Goal: Task Accomplishment & Management: Manage account settings

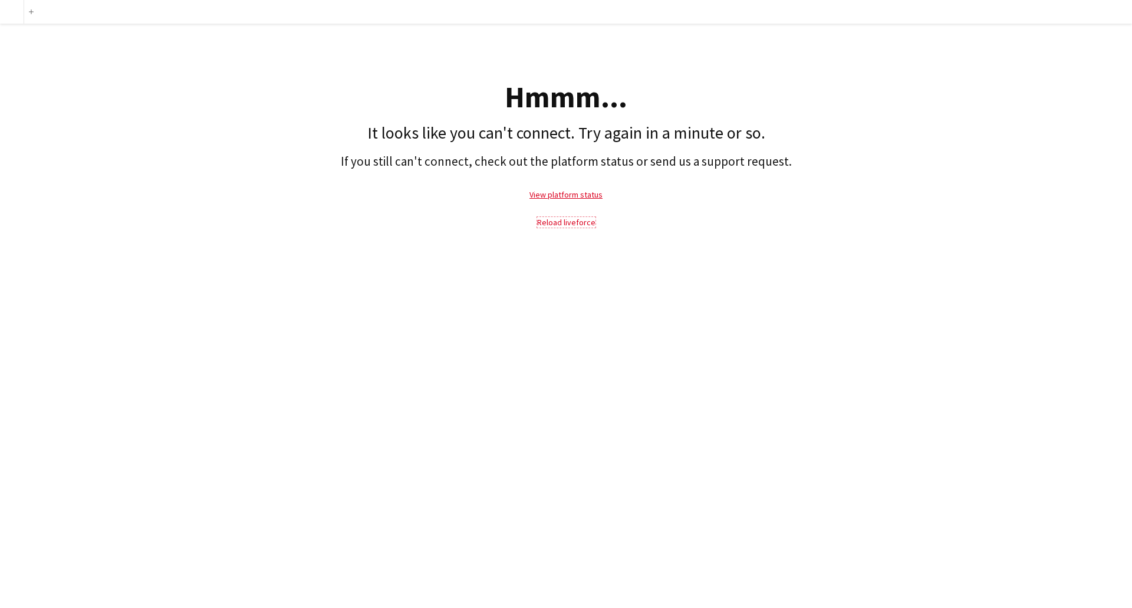
click at [571, 222] on link "Reload liveforce" at bounding box center [566, 222] width 58 height 11
click at [561, 197] on link "View platform status" at bounding box center [565, 194] width 73 height 11
drag, startPoint x: 0, startPoint y: 9, endPoint x: 8, endPoint y: 9, distance: 7.7
click at [0, 9] on div at bounding box center [12, 12] width 24 height 24
click at [11, 9] on div at bounding box center [12, 12] width 24 height 24
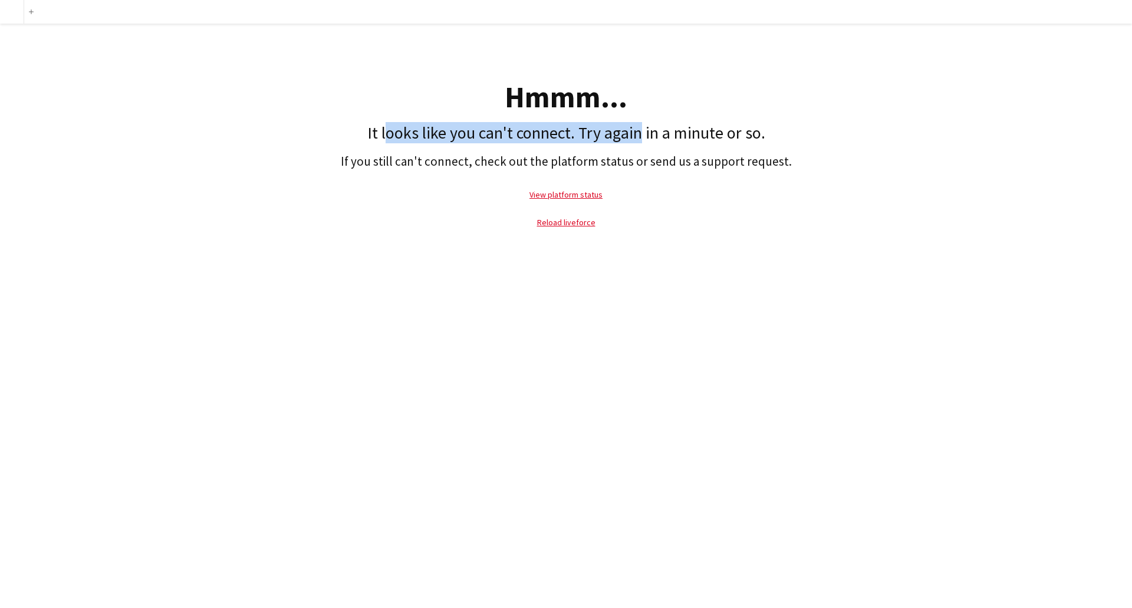
drag, startPoint x: 387, startPoint y: 127, endPoint x: 655, endPoint y: 138, distance: 268.4
click at [648, 138] on h1 "It looks like you can't connect. Try again in a minute or so." at bounding box center [566, 133] width 1120 height 20
click at [657, 138] on h1 "It looks like you can't connect. Try again in a minute or so." at bounding box center [566, 133] width 1120 height 20
click at [563, 228] on p "Reload liveforce" at bounding box center [566, 222] width 1120 height 27
click at [566, 187] on p "View platform status" at bounding box center [566, 194] width 1120 height 27
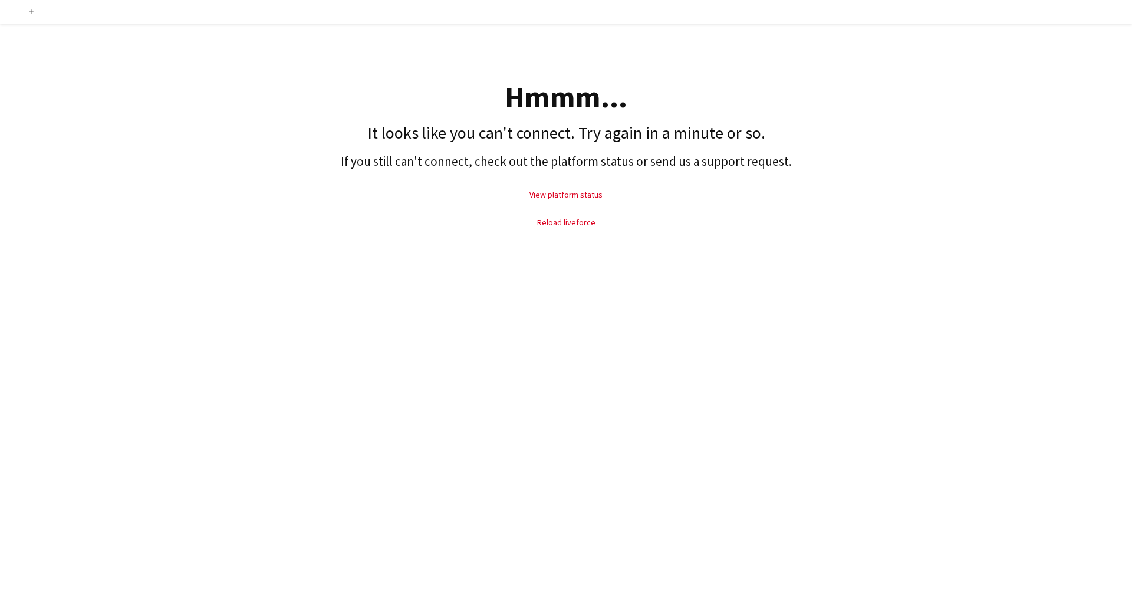
click at [568, 195] on link "View platform status" at bounding box center [565, 194] width 73 height 11
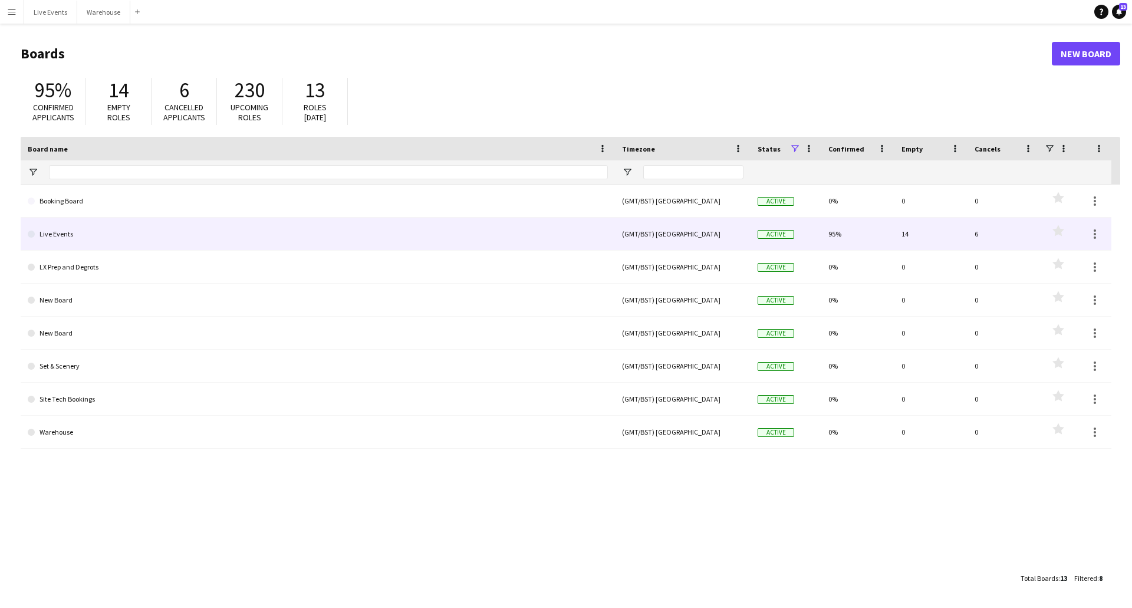
click at [75, 232] on link "Live Events" at bounding box center [318, 234] width 580 height 33
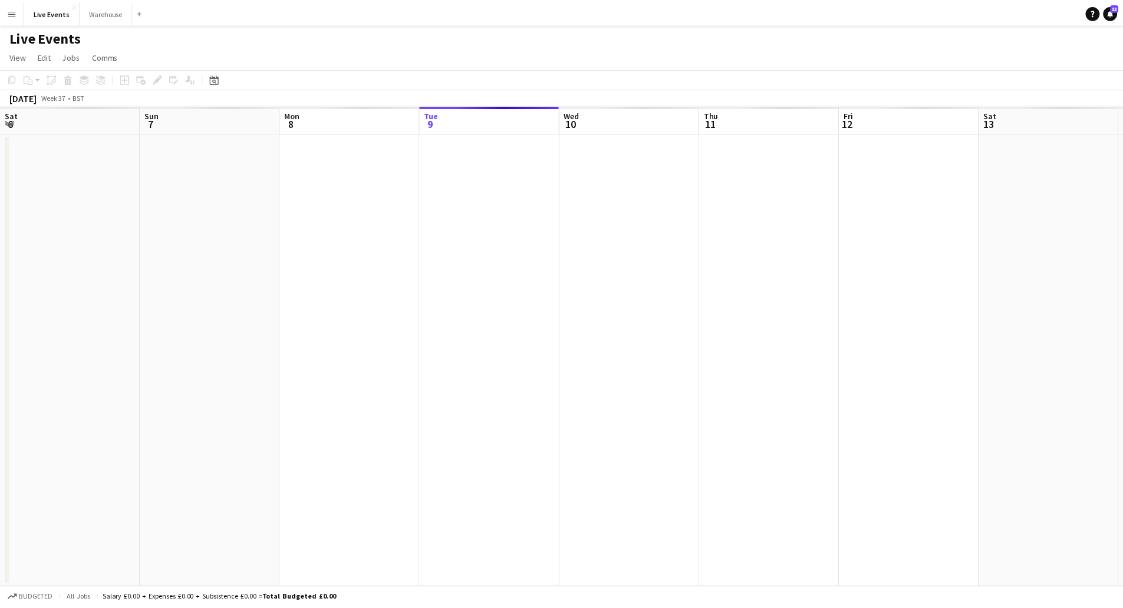
scroll to position [0, 282]
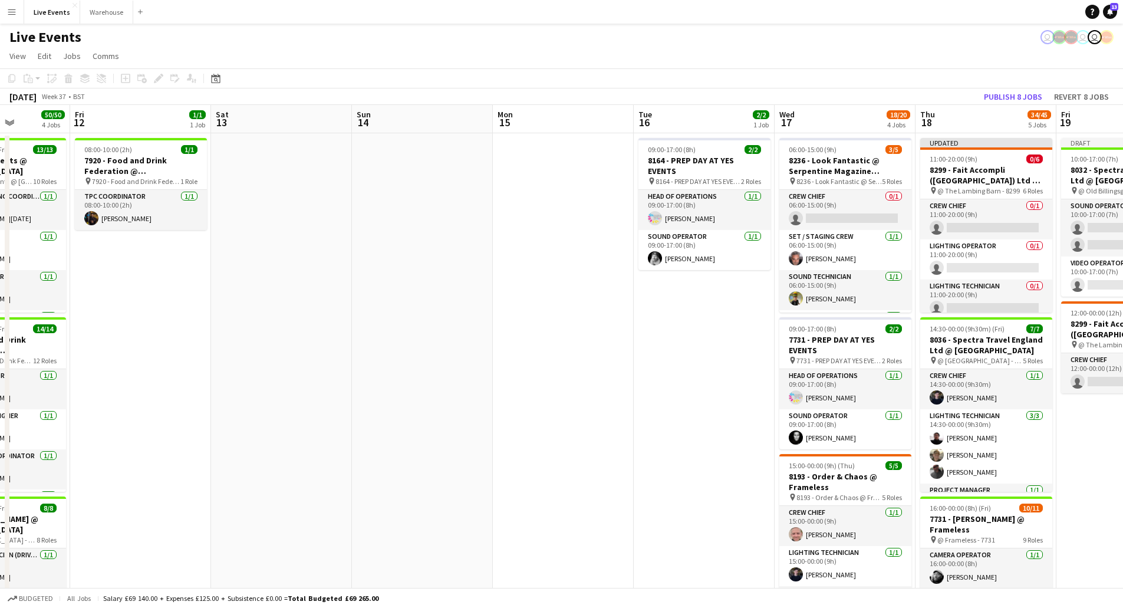
drag, startPoint x: 602, startPoint y: 279, endPoint x: 79, endPoint y: 279, distance: 522.9
click at [90, 279] on app-calendar-viewport "Tue 9 24/25 1 Job Wed 10 6/6 2 Jobs Thu 11 50/50 4 Jobs Fri 12 1/1 1 Job Sat 13…" at bounding box center [561, 579] width 1123 height 948
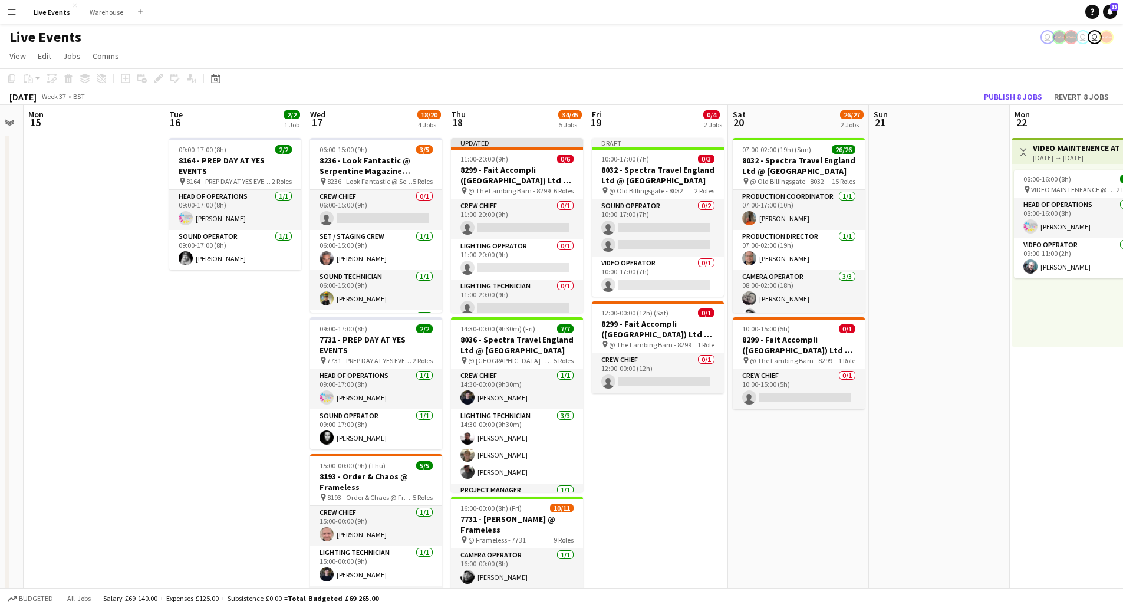
drag, startPoint x: 453, startPoint y: 309, endPoint x: 137, endPoint y: 301, distance: 315.5
click at [149, 301] on app-calendar-viewport "Fri 12 1/1 1 Job Sat 13 Sun 14 Mon 15 Tue 16 2/2 1 Job Wed 17 18/20 4 Jobs Thu …" at bounding box center [561, 579] width 1123 height 948
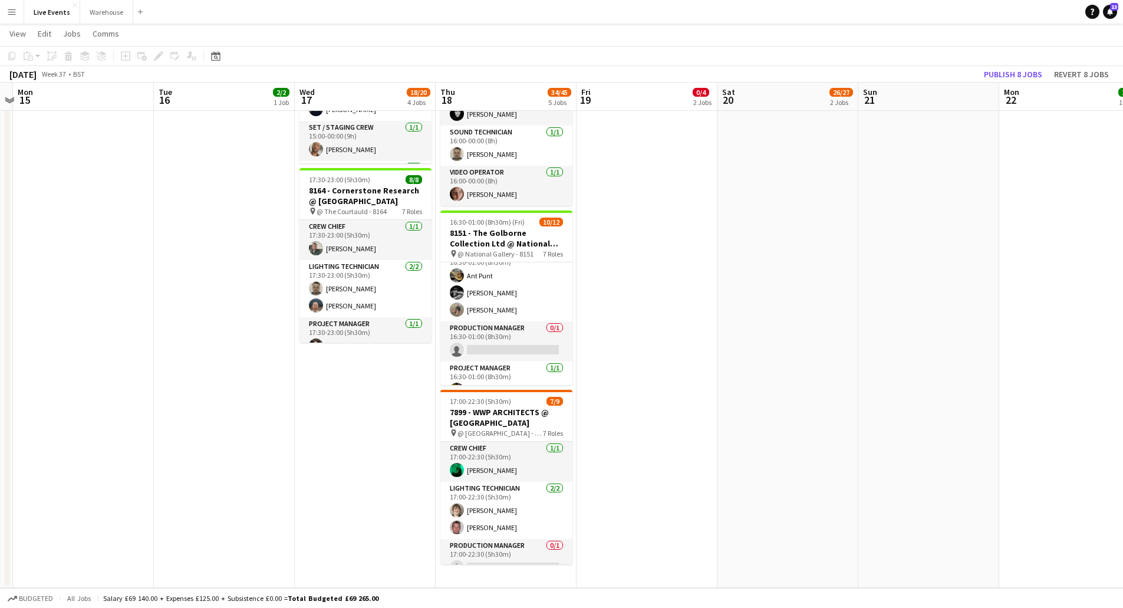
scroll to position [405, 0]
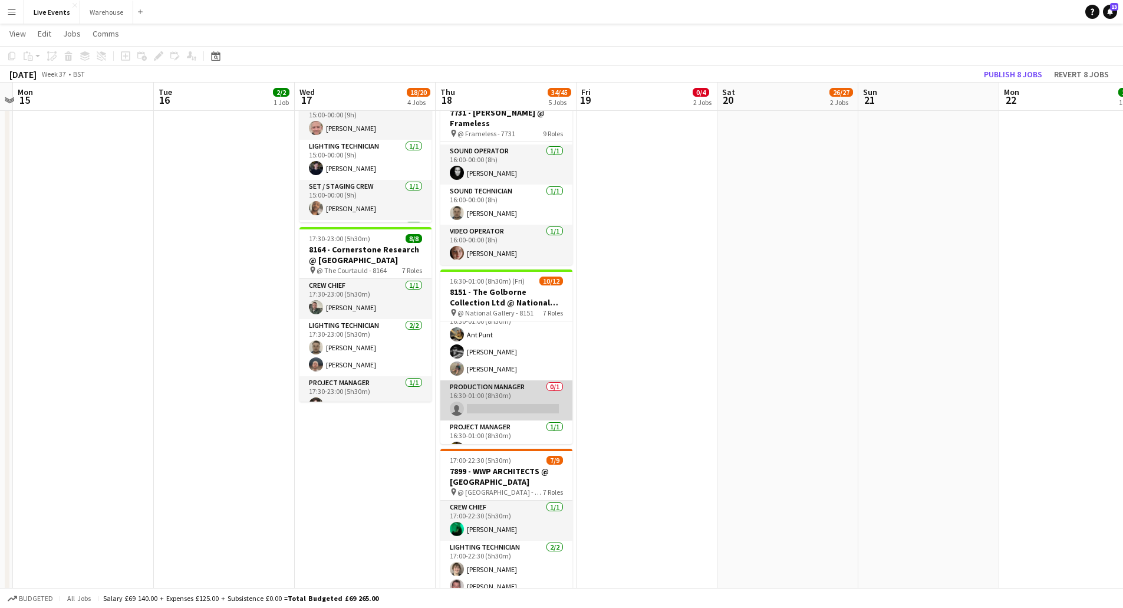
click at [514, 407] on app-card-role "Production Manager 0/1 16:30-01:00 (8h30m) single-neutral-actions" at bounding box center [506, 400] width 132 height 40
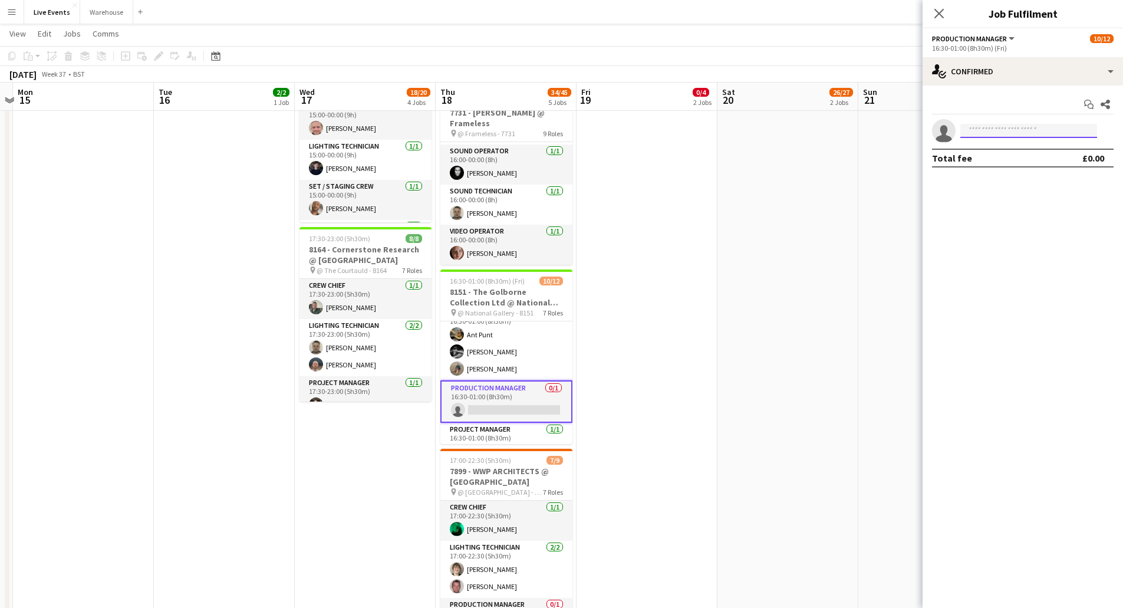
click at [1000, 130] on input at bounding box center [1028, 131] width 137 height 14
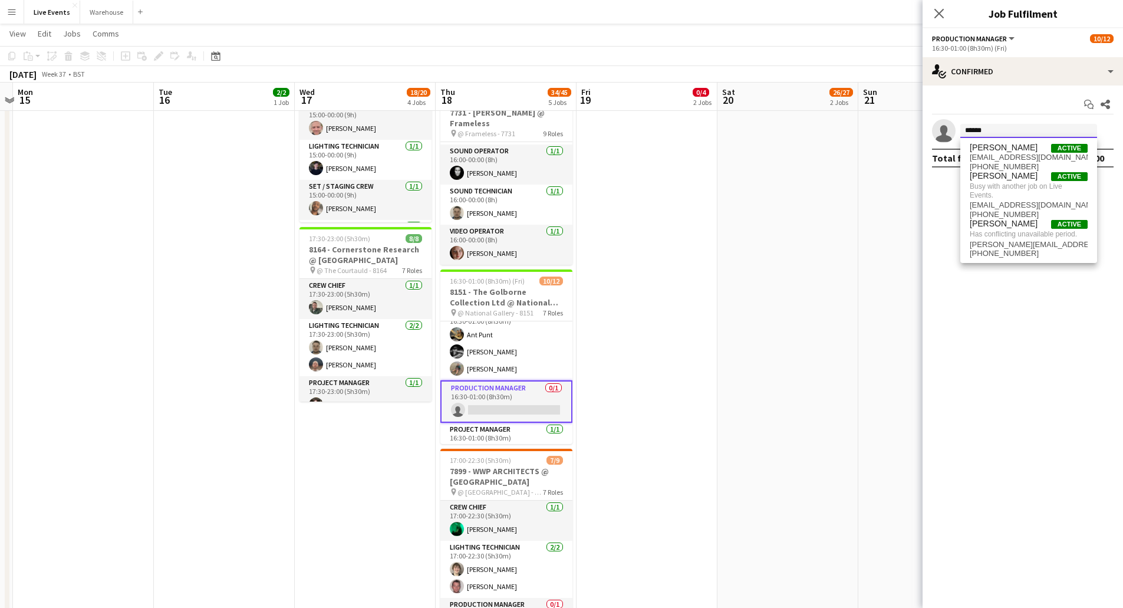
type input "******"
click at [828, 209] on app-date-cell "07:00-02:00 (19h) (Sun) 26/26 8032 - Spectra Travel England Ltd @ Old Billingsg…" at bounding box center [787, 187] width 141 height 920
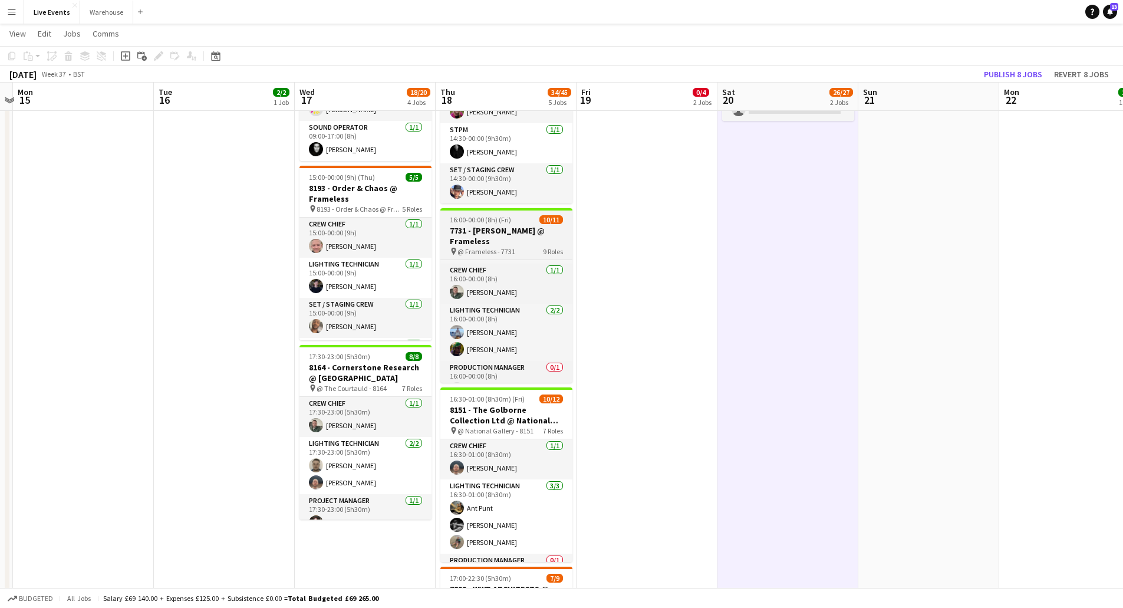
scroll to position [0, 0]
